Goal: Find specific page/section: Find specific page/section

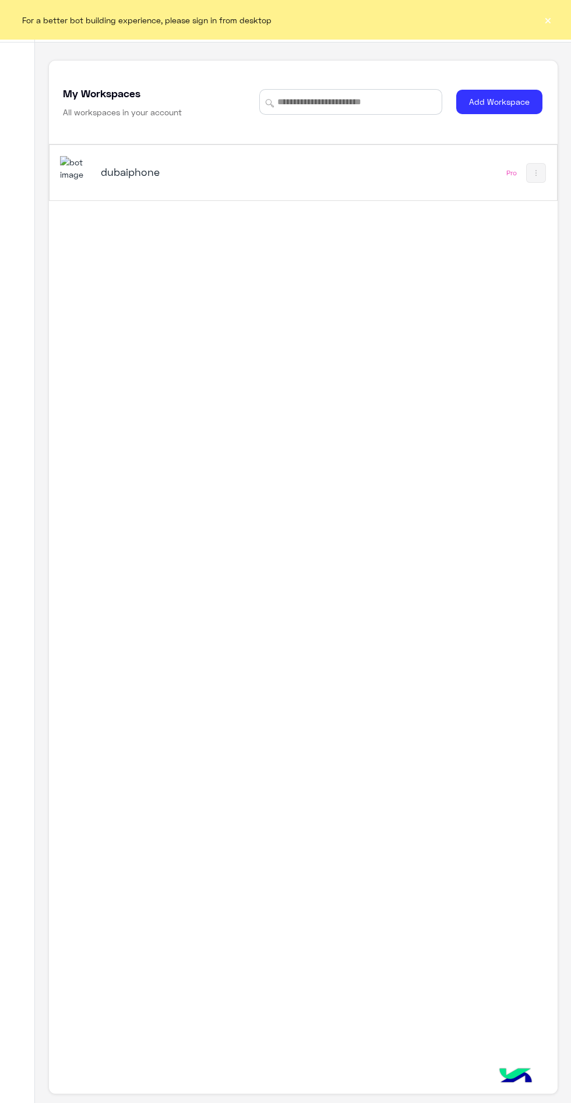
click at [122, 174] on h5 "dubaiphone" at bounding box center [188, 172] width 175 height 14
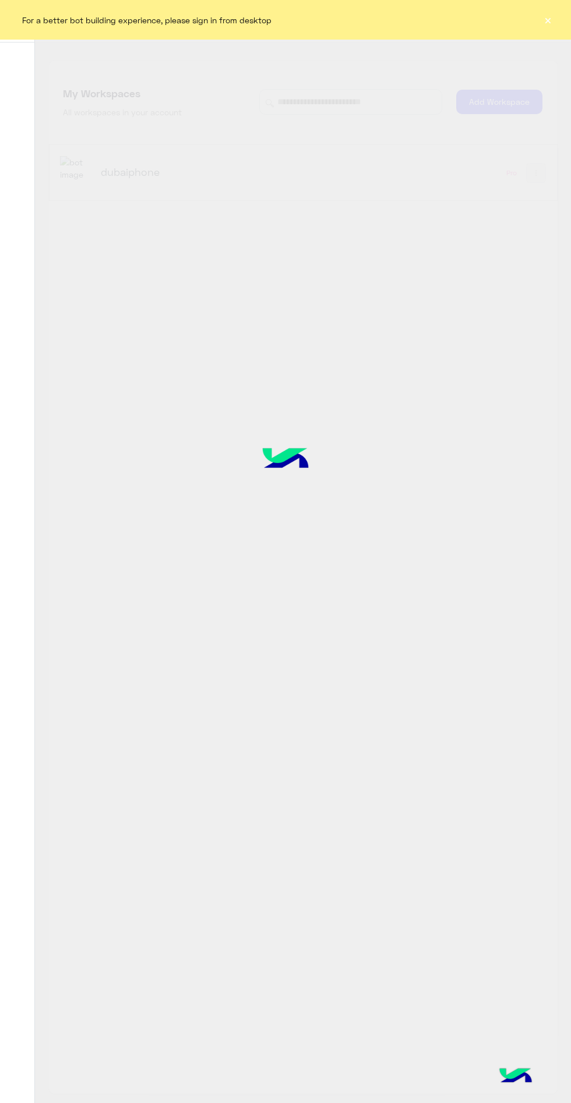
click at [551, 24] on button "×" at bounding box center [548, 20] width 12 height 12
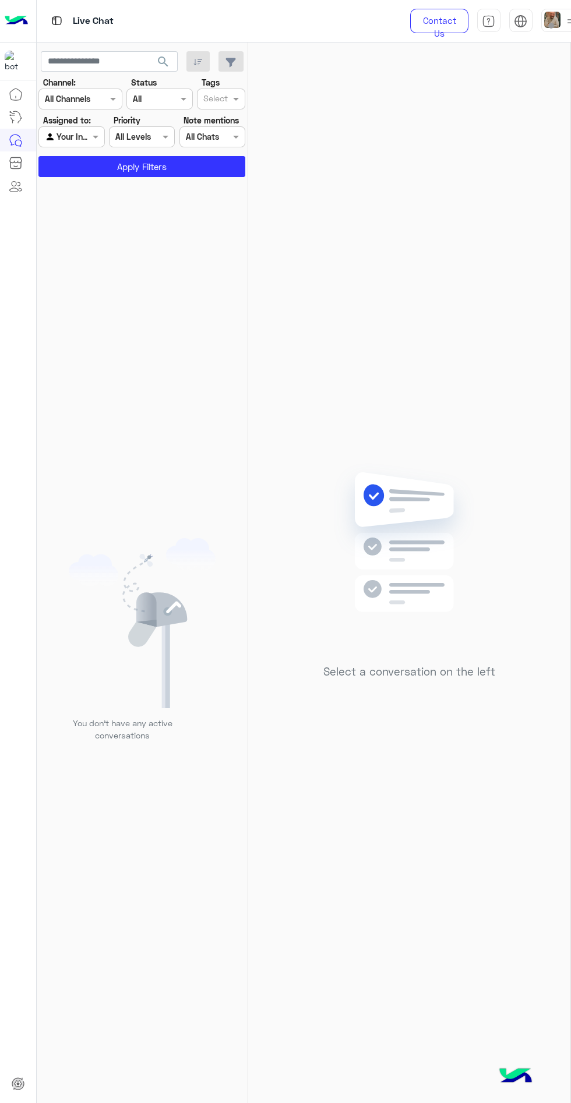
click at [548, 16] on img at bounding box center [552, 20] width 16 height 16
click at [527, 80] on label "Online" at bounding box center [489, 88] width 127 height 21
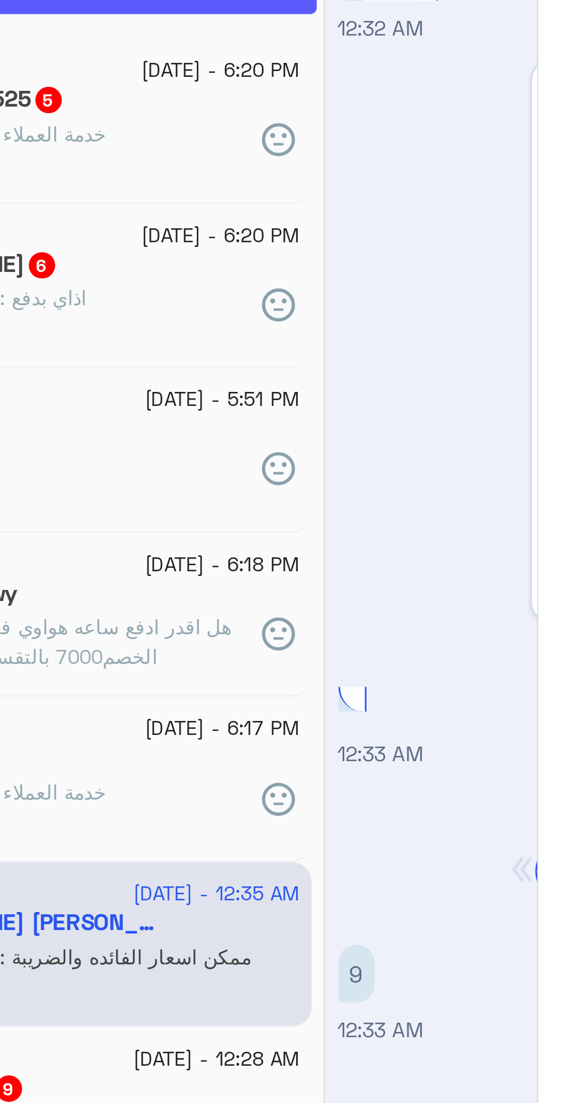
click at [136, 175] on button "Apply Filters" at bounding box center [141, 166] width 207 height 21
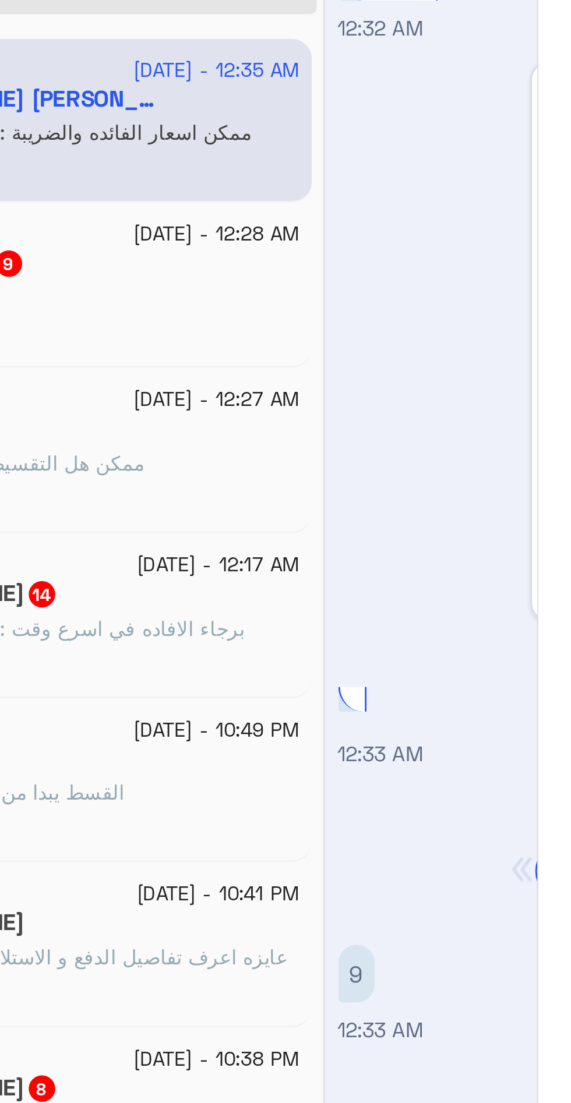
scroll to position [693, 0]
